Goal: Transaction & Acquisition: Purchase product/service

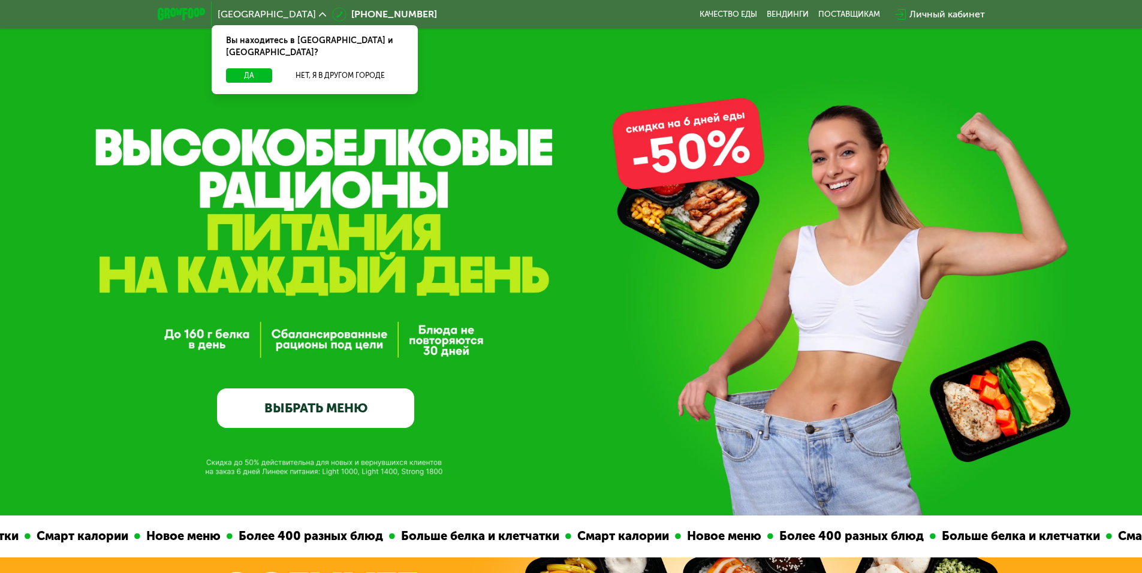
click at [261, 72] on div "Да Нет, я в другом городе" at bounding box center [314, 81] width 211 height 26
click at [261, 68] on button "Да" at bounding box center [249, 75] width 46 height 14
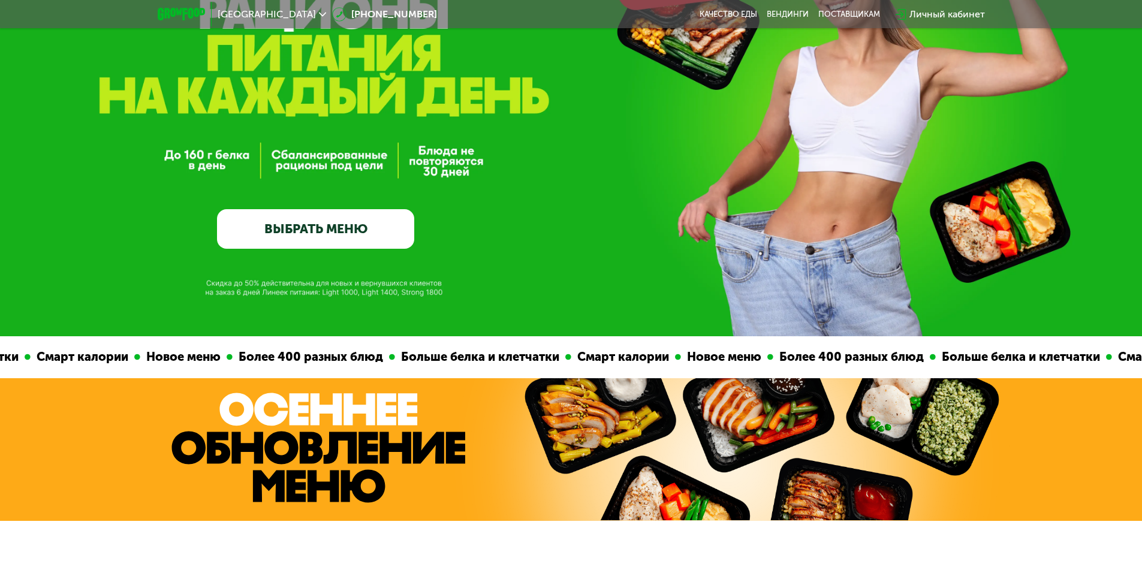
scroll to position [180, 0]
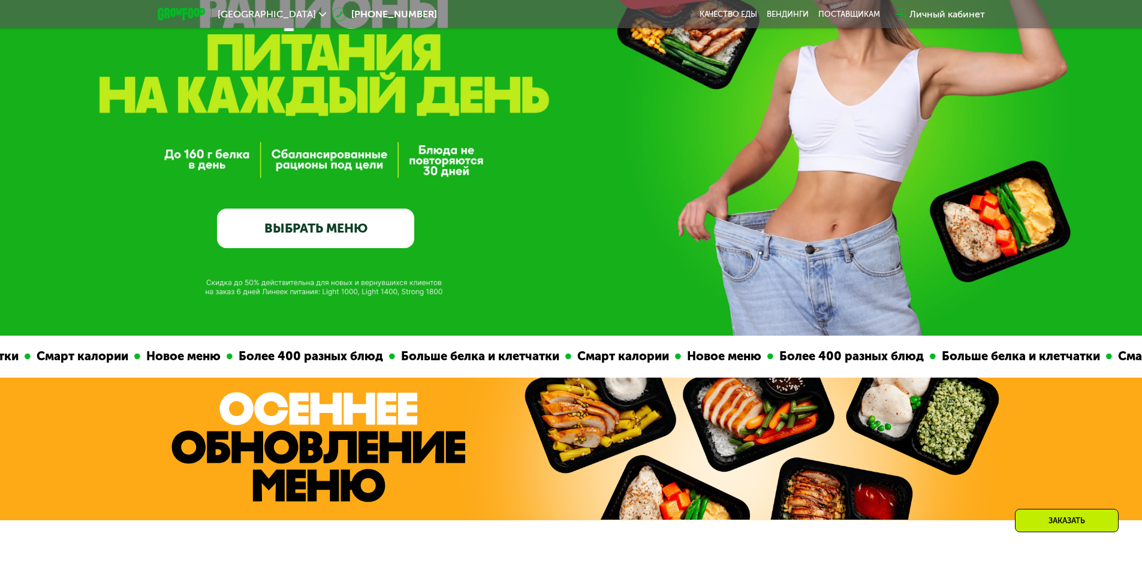
click at [349, 227] on link "ВЫБРАТЬ МЕНЮ" at bounding box center [315, 229] width 197 height 40
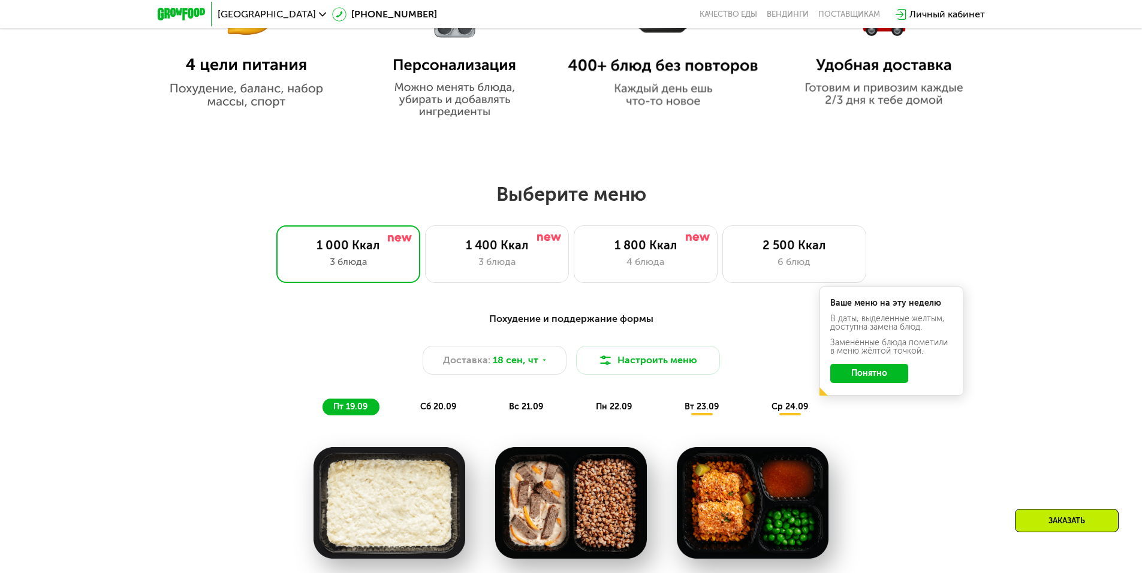
scroll to position [840, 0]
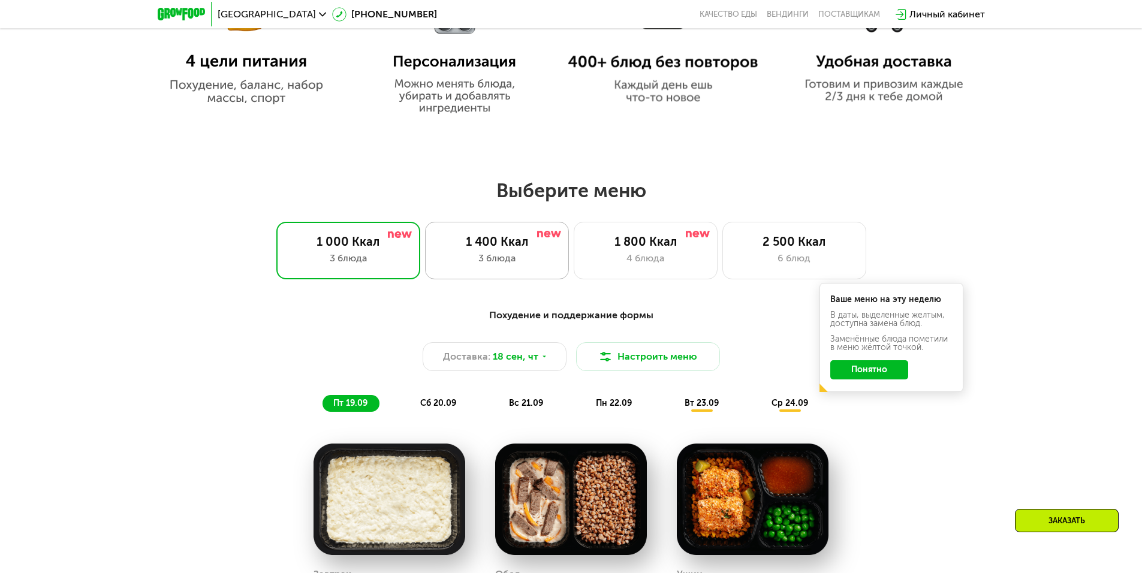
click at [500, 243] on div "1 400 Ккал" at bounding box center [497, 241] width 119 height 14
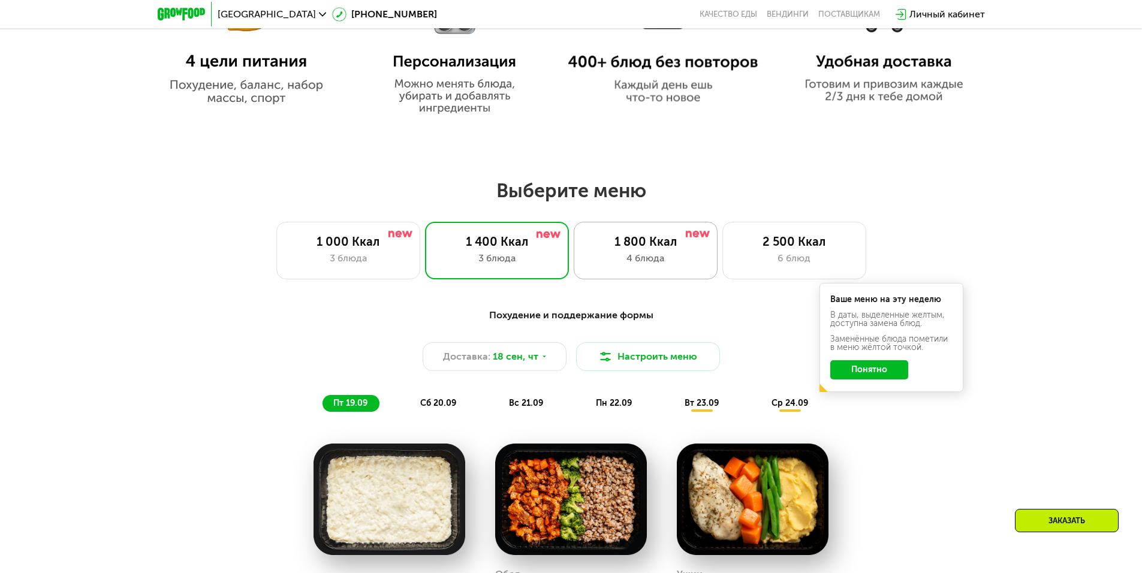
click at [595, 254] on div "1 800 Ккал 4 блюда" at bounding box center [646, 251] width 144 height 58
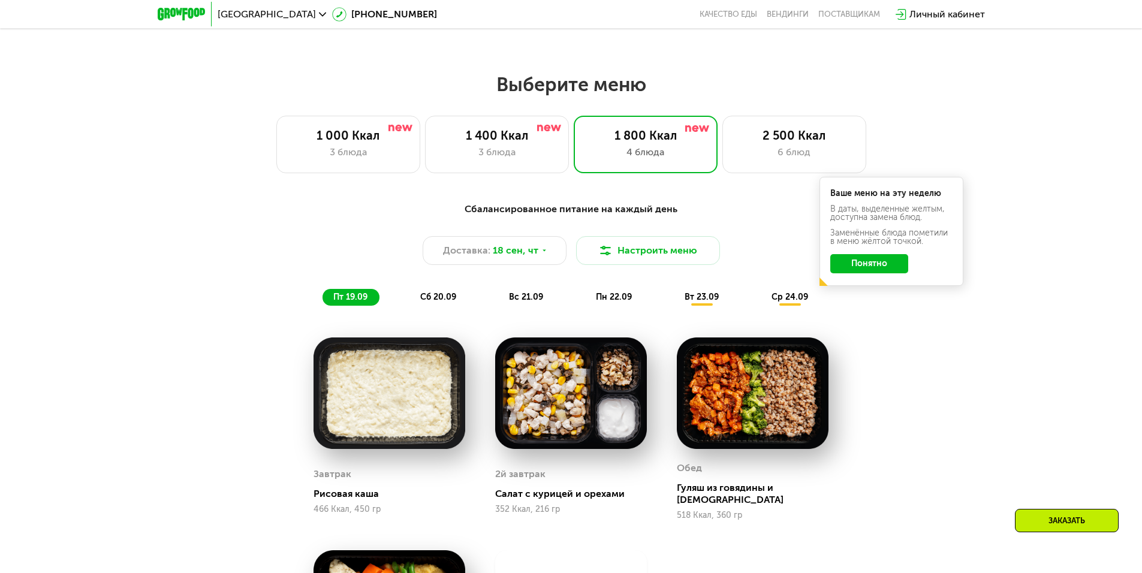
scroll to position [900, 0]
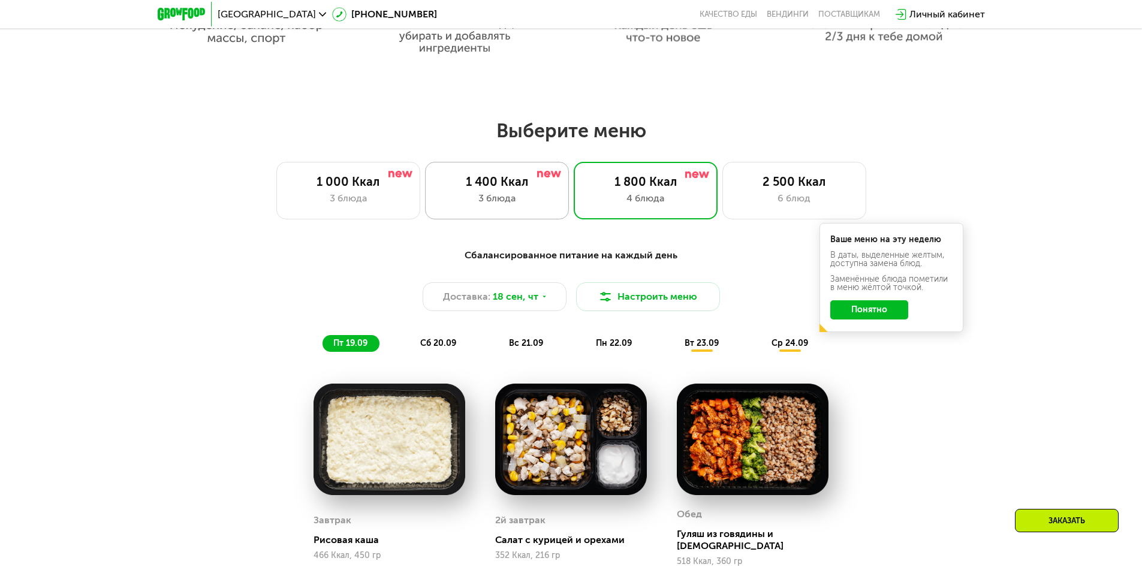
click at [494, 204] on div "3 блюда" at bounding box center [497, 198] width 119 height 14
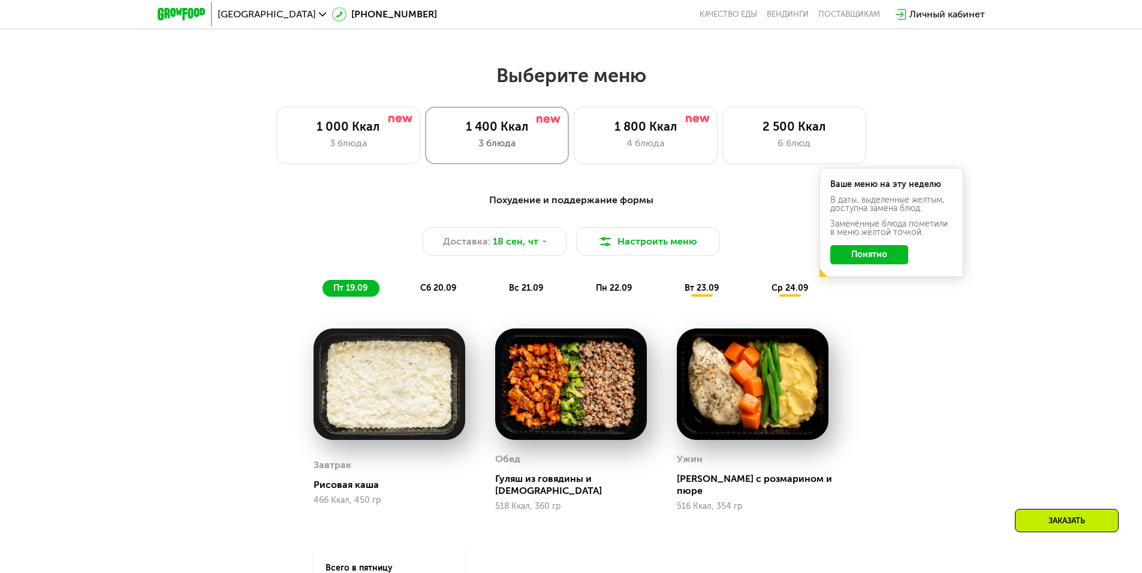
scroll to position [960, 0]
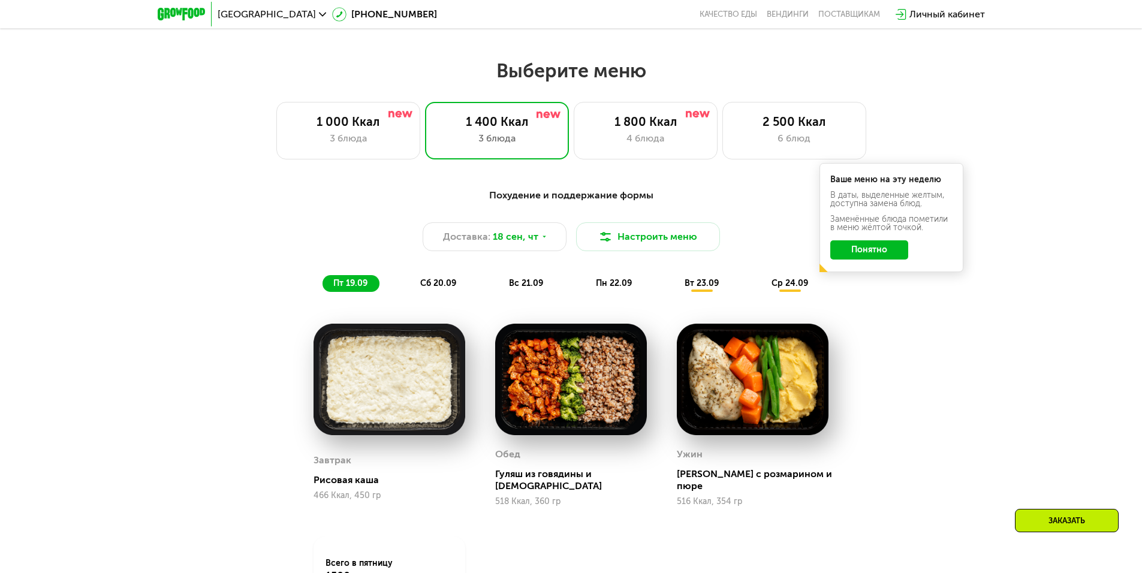
click at [425, 288] on span "сб 20.09" at bounding box center [438, 283] width 36 height 10
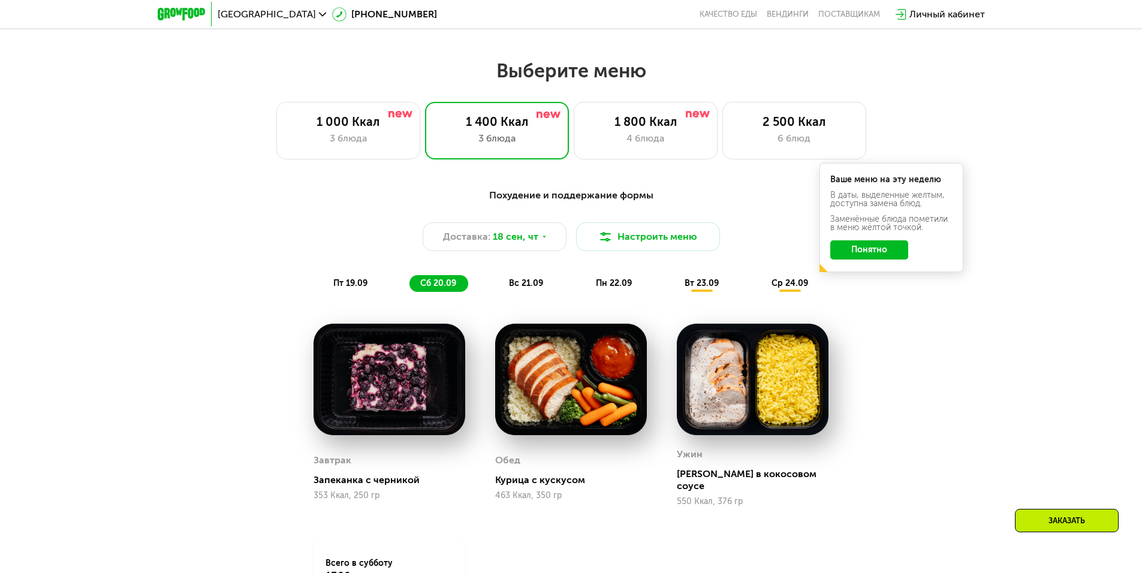
click at [536, 288] on span "вс 21.09" at bounding box center [526, 283] width 34 height 10
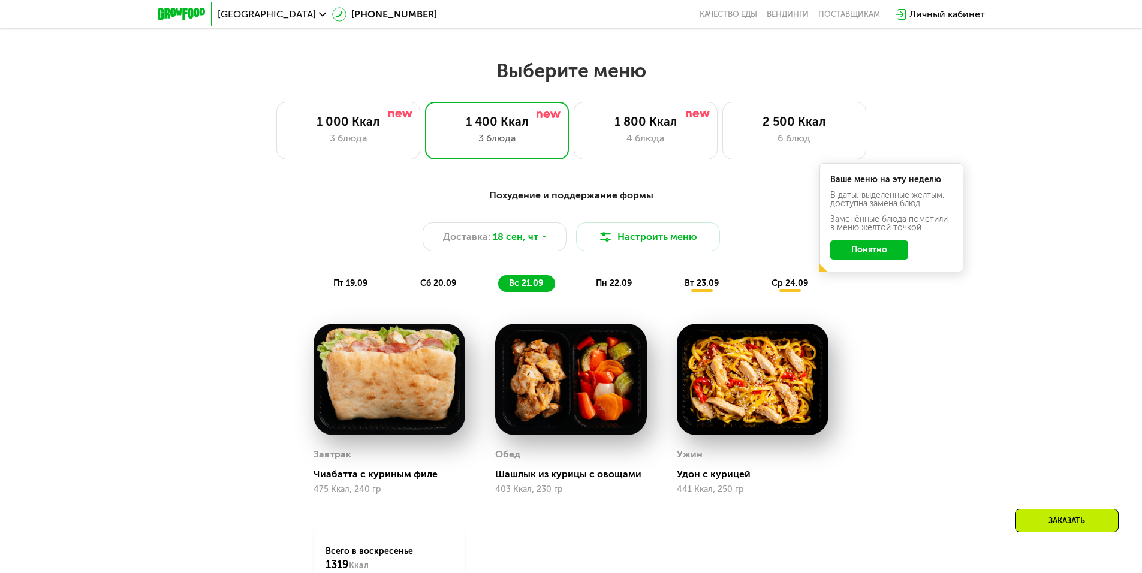
click at [611, 280] on div "пн 22.09" at bounding box center [614, 283] width 59 height 17
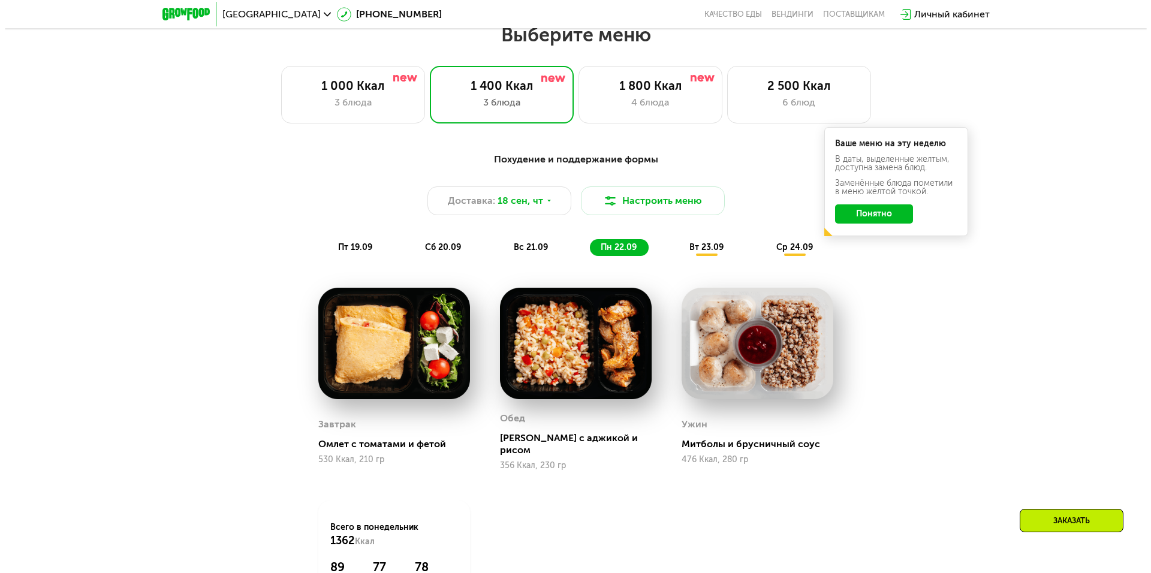
scroll to position [720, 0]
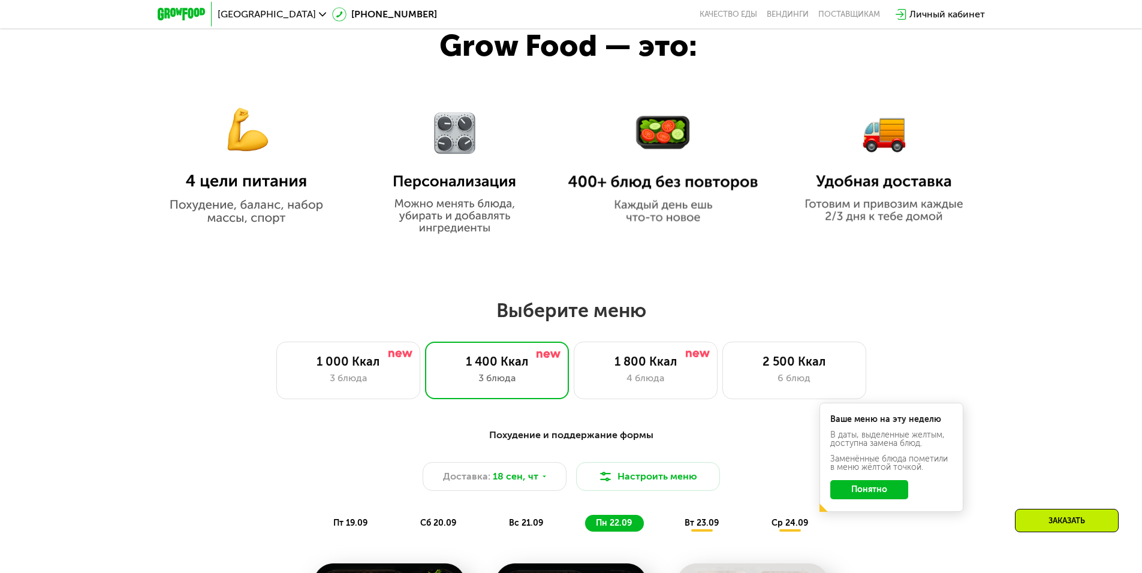
click at [871, 491] on button "Понятно" at bounding box center [870, 489] width 78 height 19
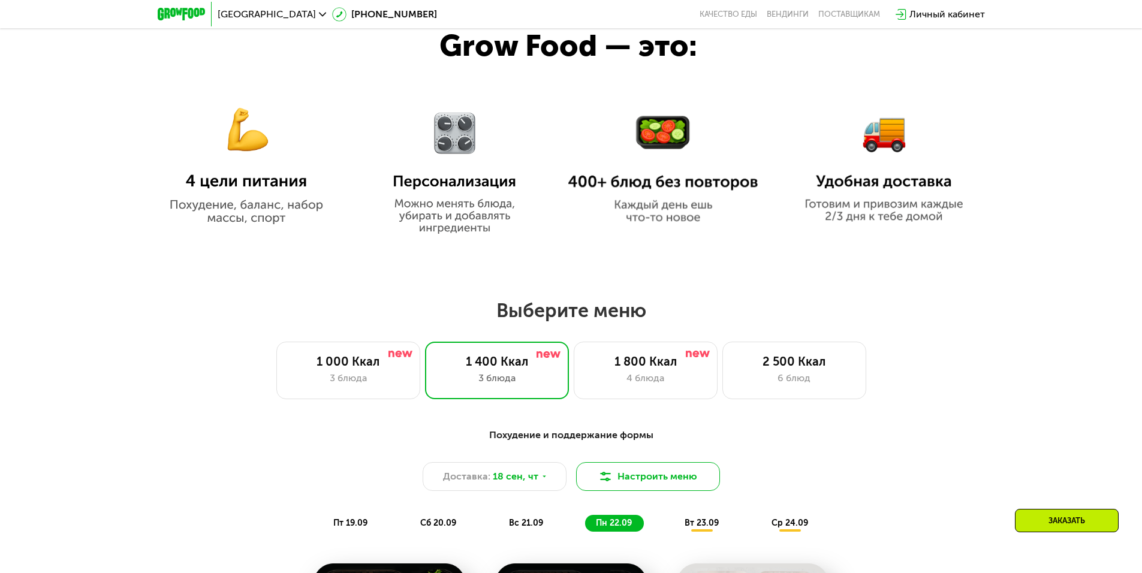
click at [658, 489] on button "Настроить меню" at bounding box center [648, 476] width 144 height 29
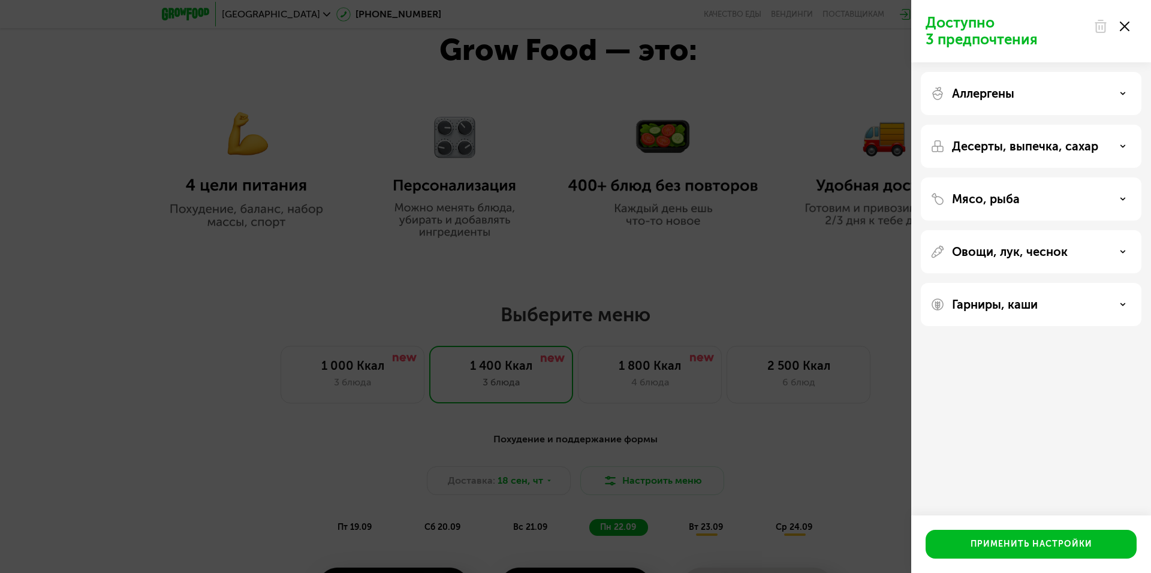
click at [1124, 200] on icon at bounding box center [1123, 199] width 6 height 6
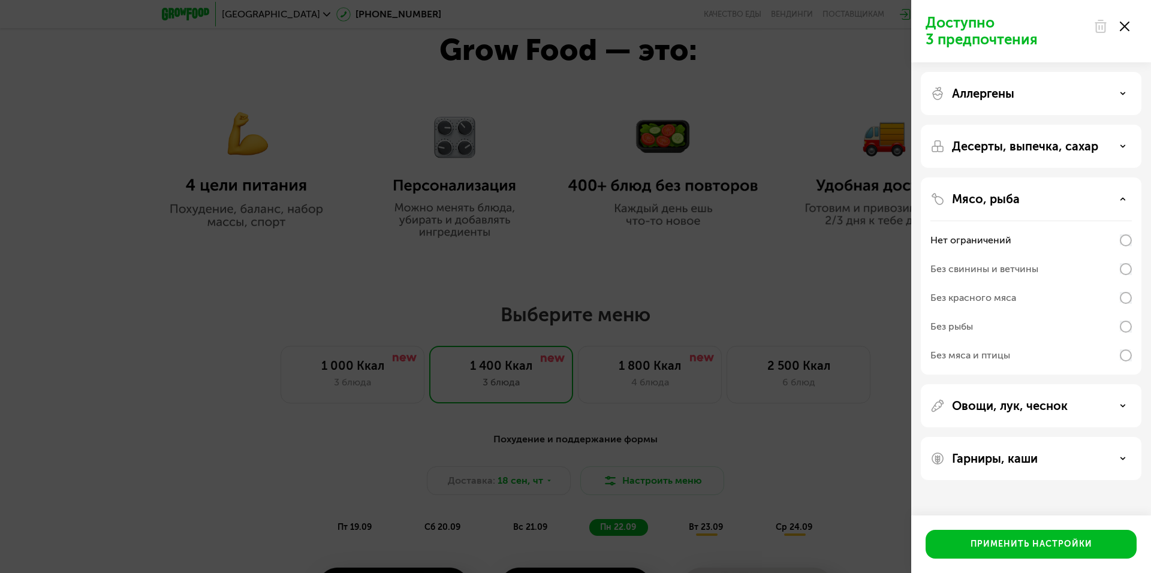
click at [1120, 407] on icon at bounding box center [1123, 406] width 6 height 6
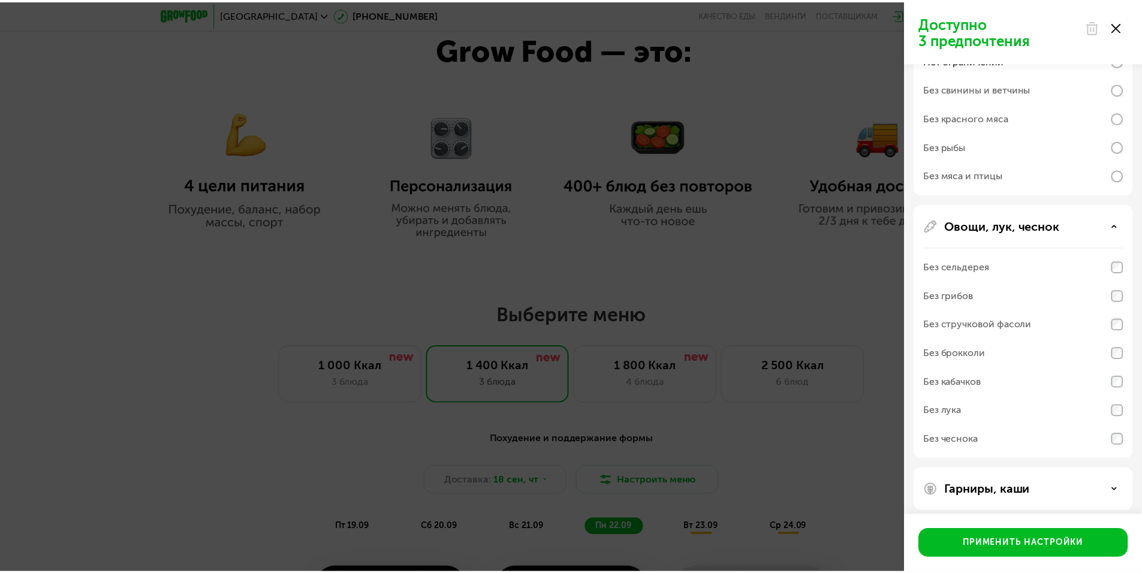
scroll to position [188, 0]
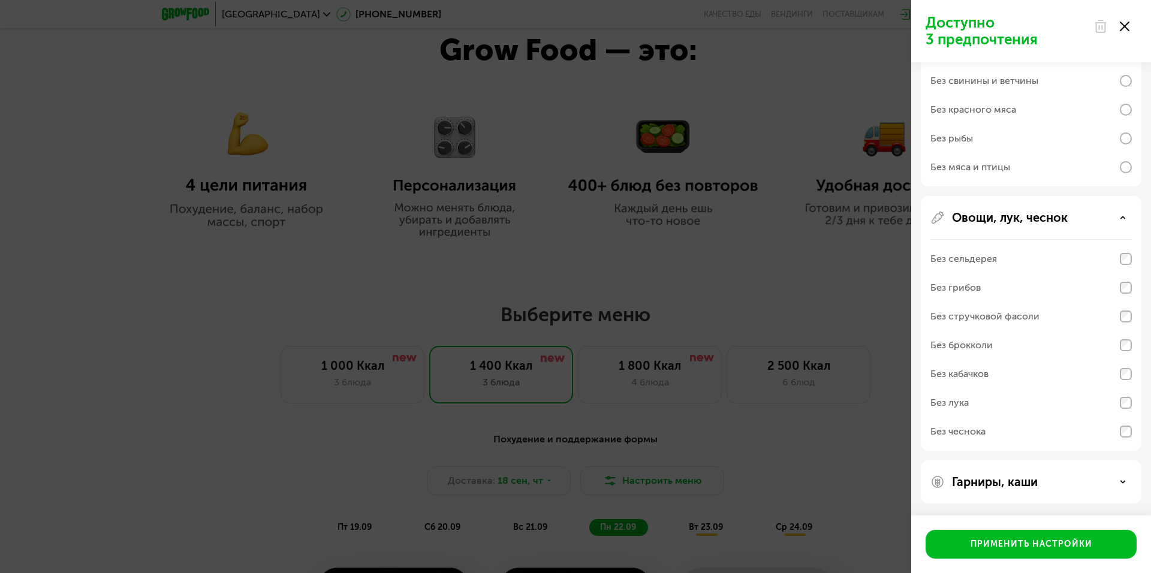
click at [1127, 23] on icon at bounding box center [1125, 27] width 10 height 10
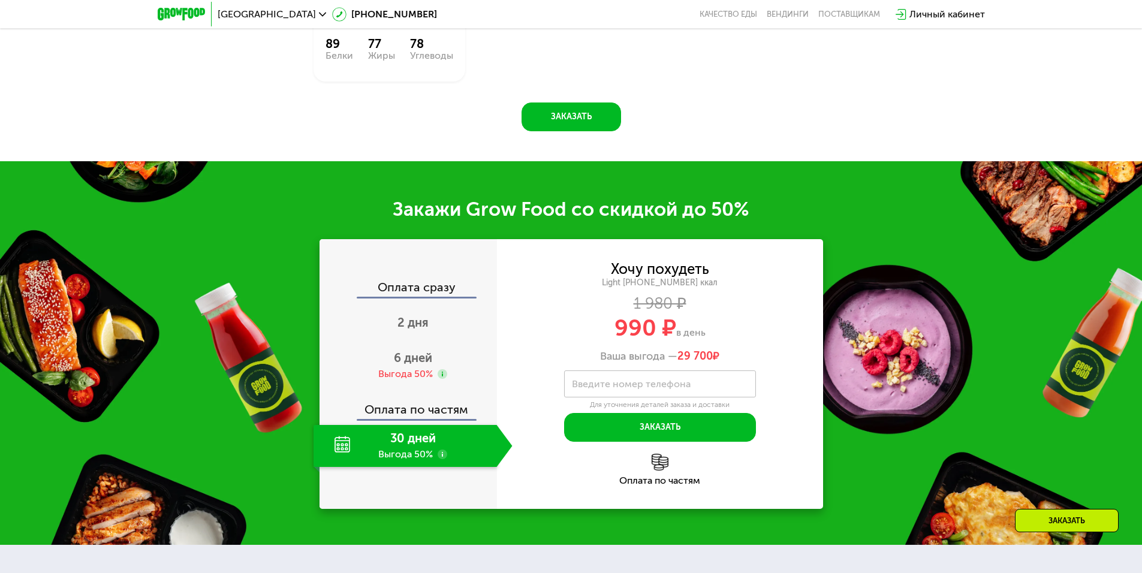
scroll to position [1559, 0]
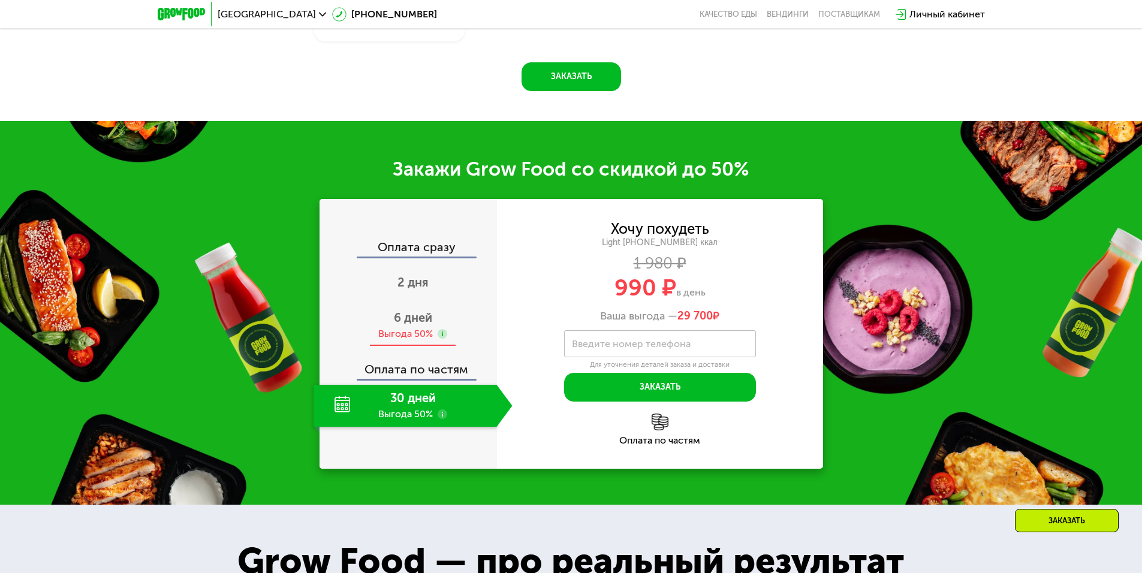
click at [404, 311] on span "6 дней" at bounding box center [413, 318] width 38 height 14
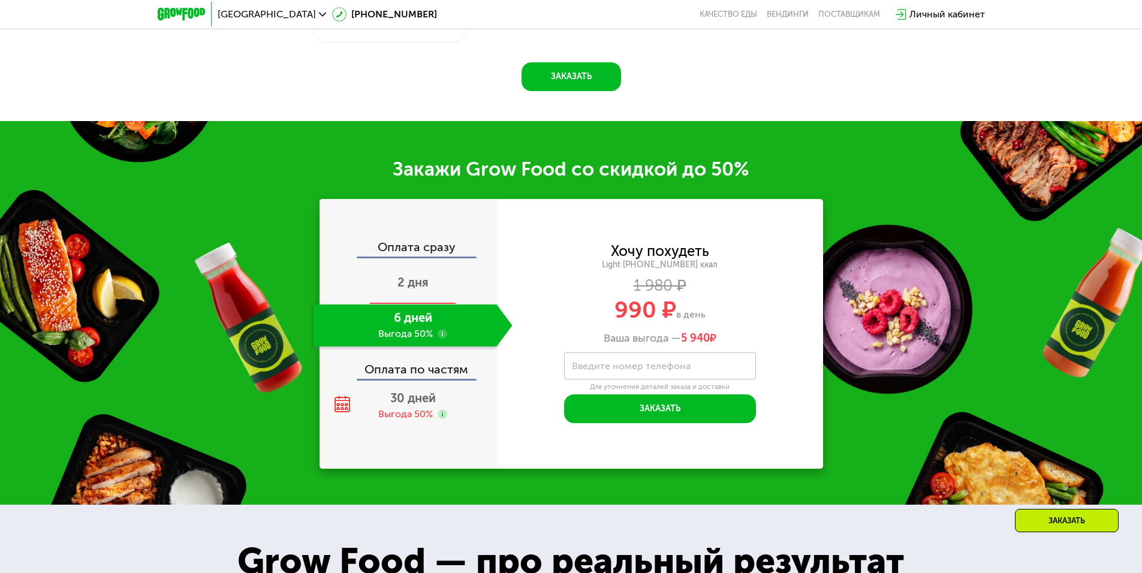
click at [399, 276] on span "2 дня" at bounding box center [413, 282] width 31 height 14
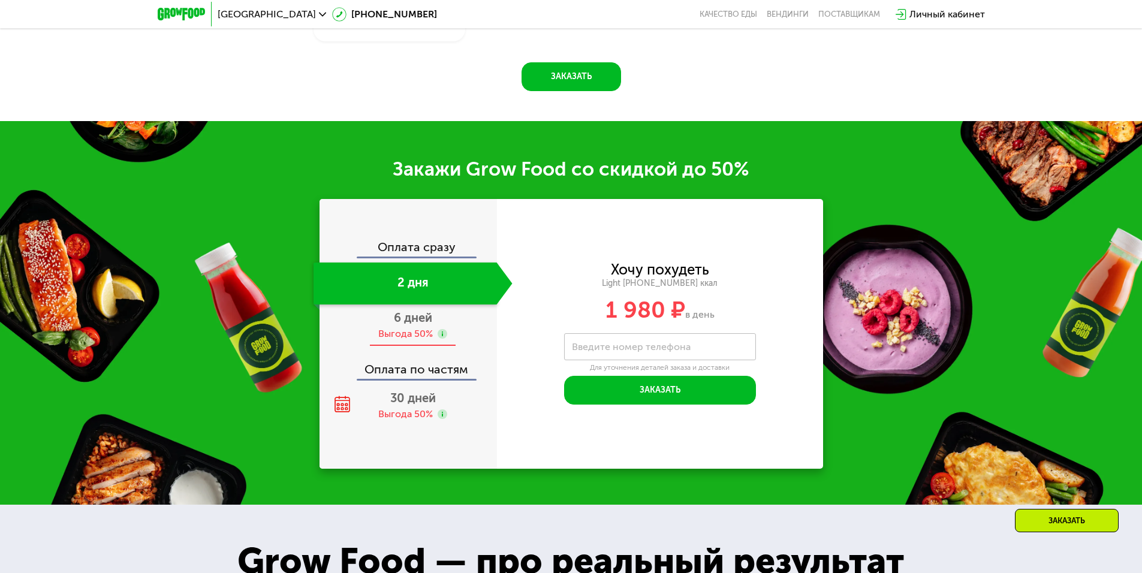
click at [444, 329] on use at bounding box center [443, 334] width 10 height 10
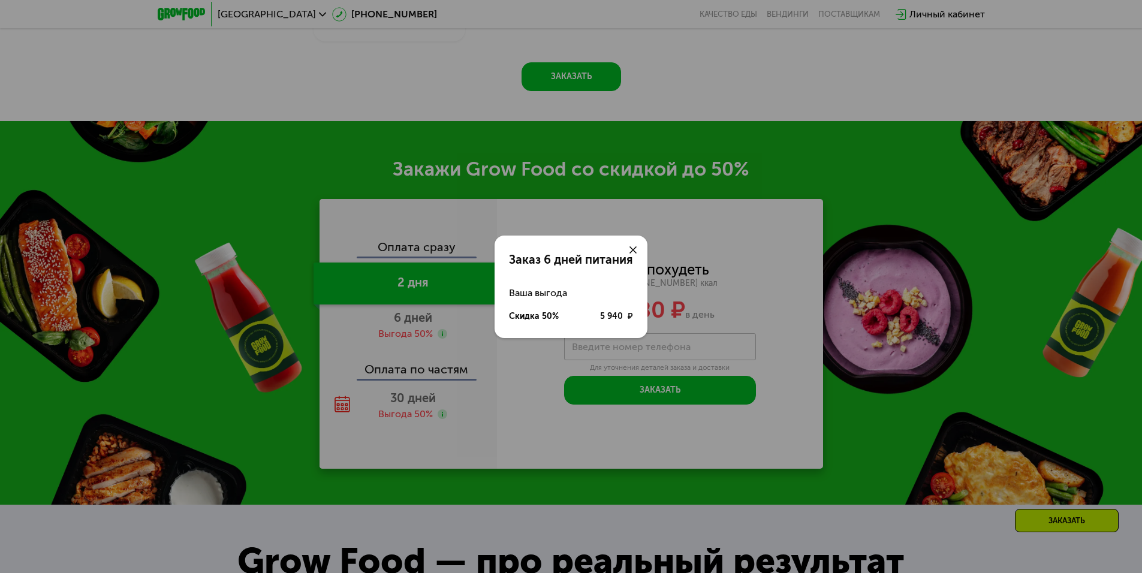
click at [636, 249] on icon at bounding box center [633, 249] width 7 height 7
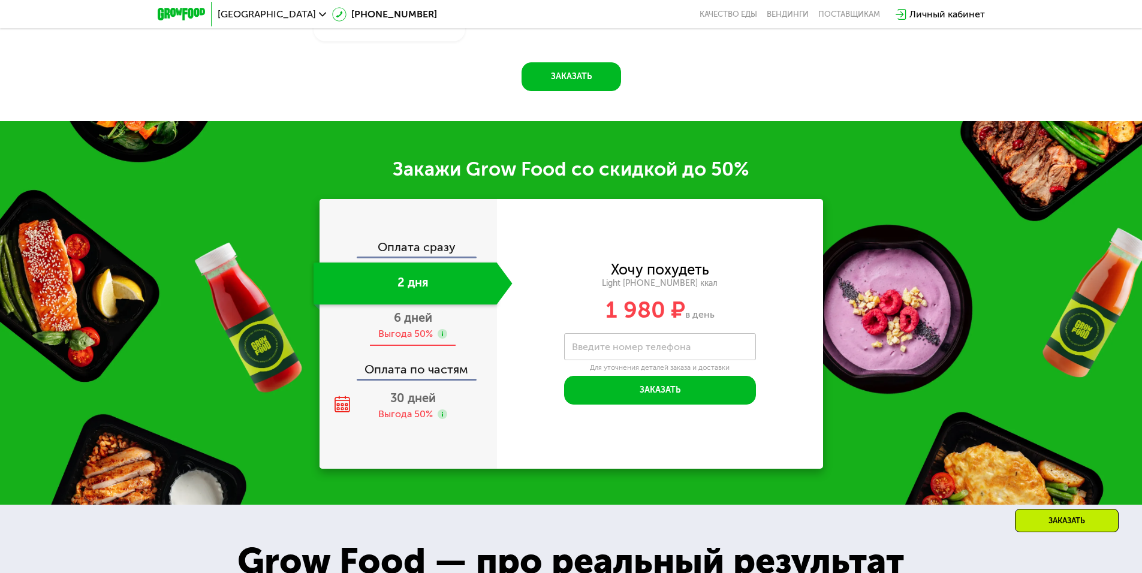
click at [376, 335] on div "6 дней Выгода 50%" at bounding box center [413, 326] width 199 height 42
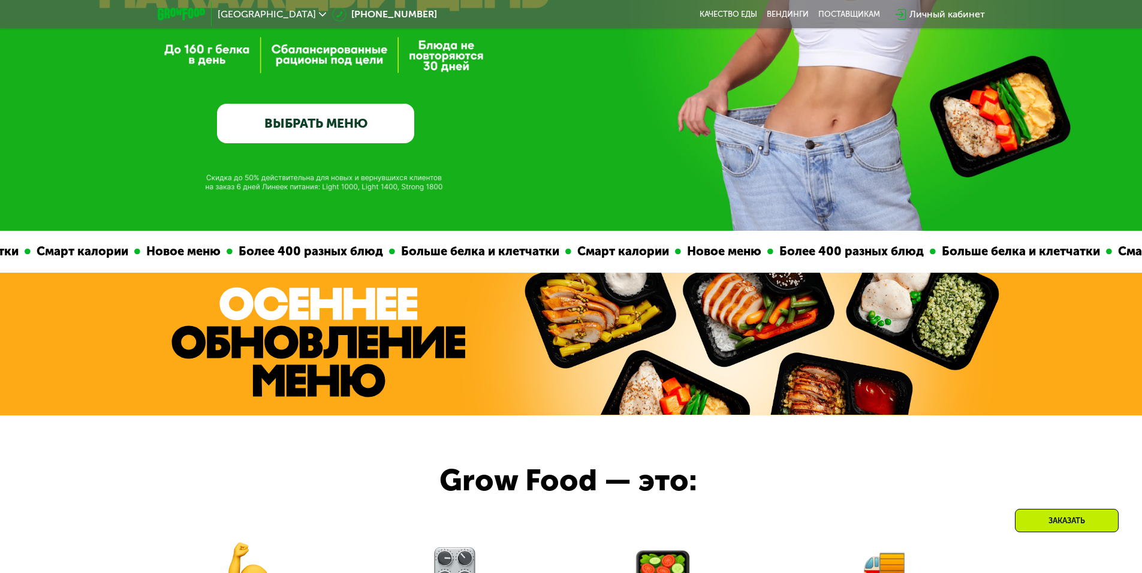
scroll to position [120, 0]
